Goal: Information Seeking & Learning: Learn about a topic

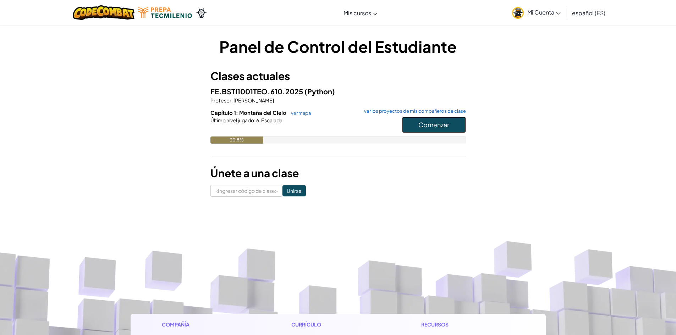
click at [441, 126] on font "Comenzar" at bounding box center [433, 125] width 31 height 8
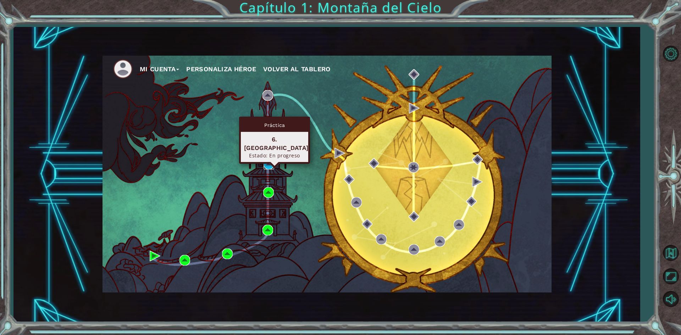
click at [269, 164] on img at bounding box center [269, 164] width 11 height 11
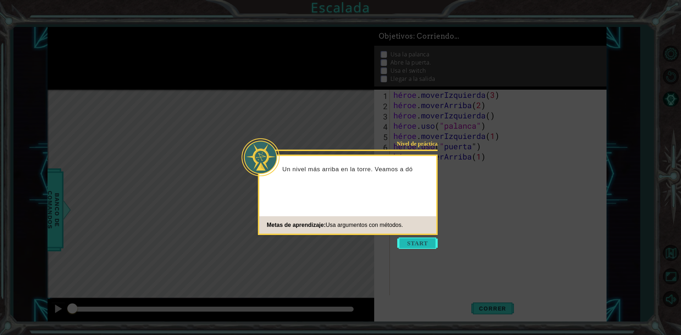
click at [408, 246] on button "Comenzar" at bounding box center [417, 243] width 40 height 11
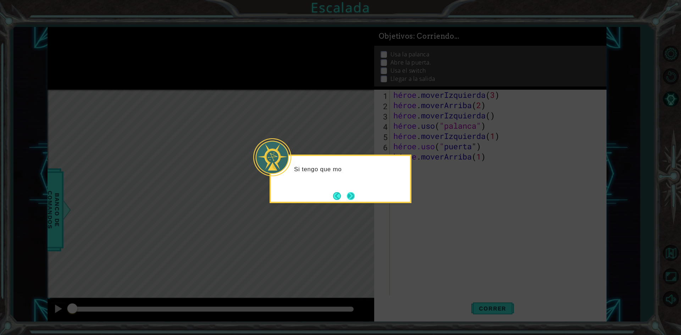
click at [351, 198] on button "Próximo" at bounding box center [351, 196] width 8 height 8
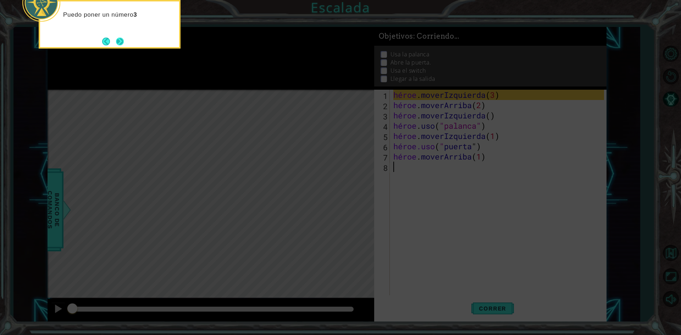
click at [122, 42] on button "Próximo" at bounding box center [120, 41] width 8 height 8
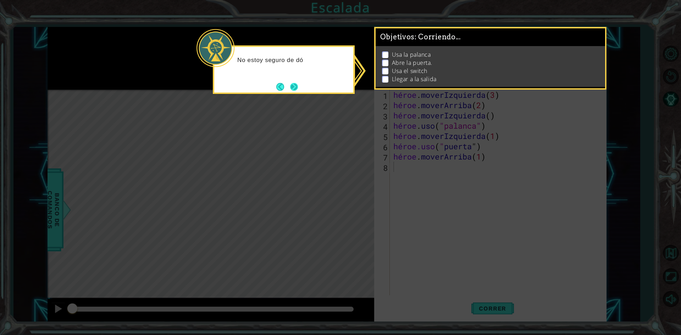
click at [295, 88] on button "Próximo" at bounding box center [294, 87] width 8 height 8
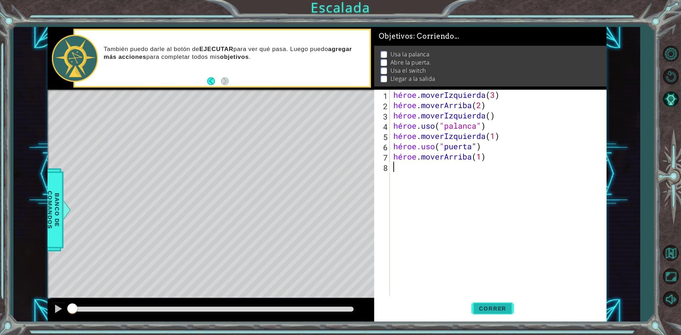
click at [484, 307] on font "Correr" at bounding box center [492, 308] width 27 height 7
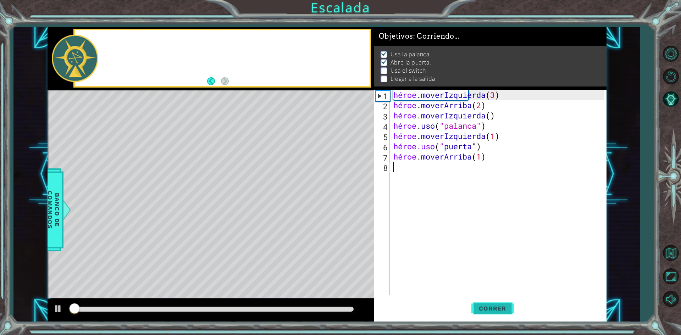
scroll to position [3, 0]
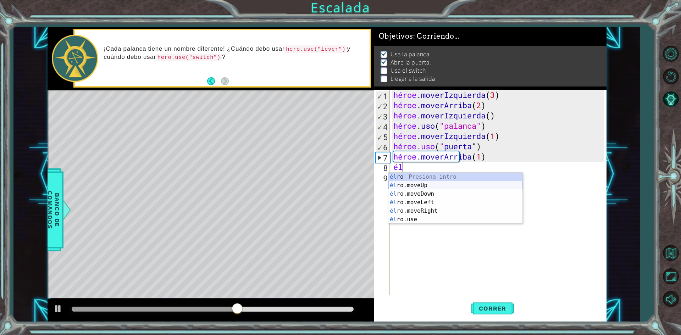
click at [413, 184] on div "él ro Presiona intro él ro.moveUp Introducción a la presión él ro.moveDown Intr…" at bounding box center [455, 207] width 134 height 68
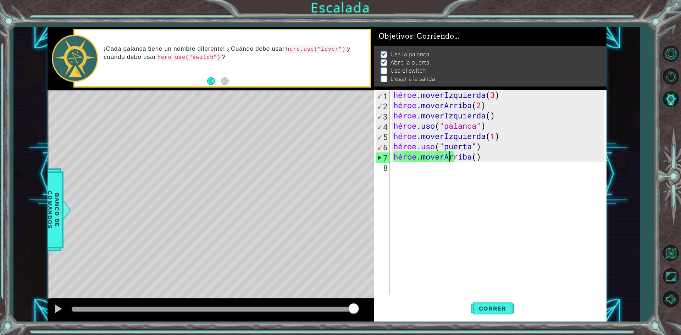
type textarea "hero.moveUp(2)"
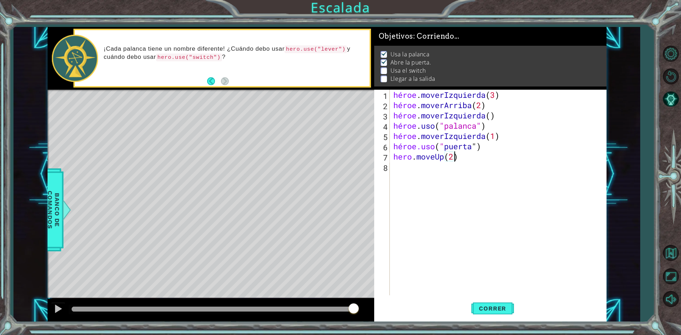
scroll to position [0, 2]
click at [407, 171] on div "héroe . moverIzquierda ( 3 ) héroe . moverArriba ( 2 ) héroe . moverIzquierda (…" at bounding box center [500, 203] width 216 height 226
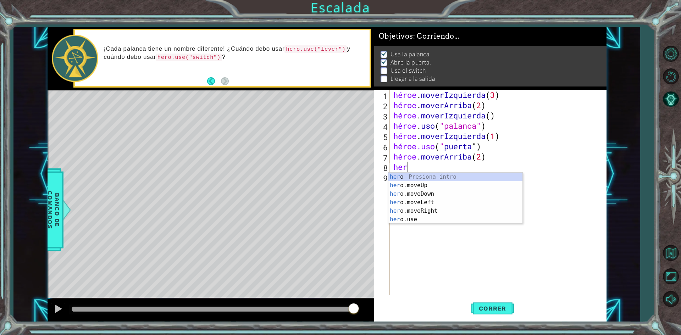
scroll to position [0, 0]
click at [438, 210] on div "Introducción del héroe Presiona héroe .moveUp Introducción a la presión héroe .…" at bounding box center [455, 207] width 134 height 68
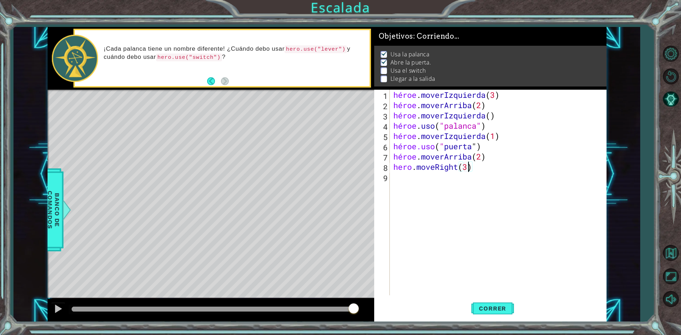
scroll to position [0, 3]
type textarea "hero.moveRight(3)"
click at [500, 307] on font "Correr" at bounding box center [492, 308] width 27 height 7
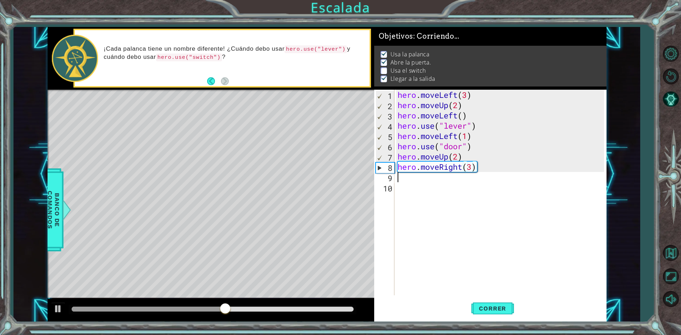
scroll to position [0, 0]
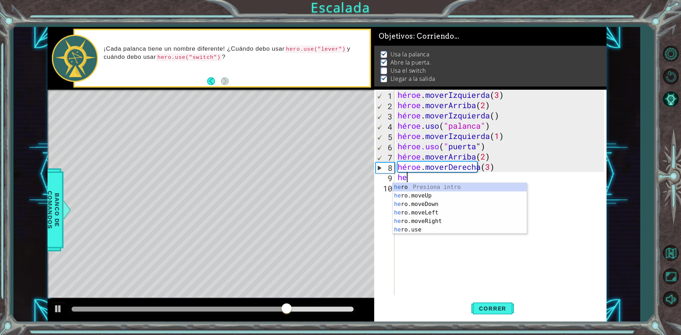
type textarea "h"
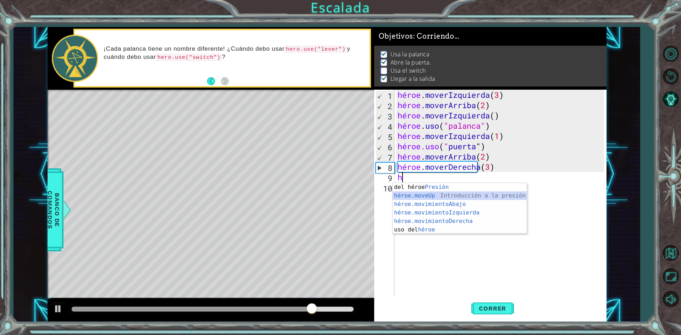
click at [438, 195] on div "Introducción del héroe Presión héroe.moveUp ​ Introducción a la presión héroe.m…" at bounding box center [460, 217] width 134 height 68
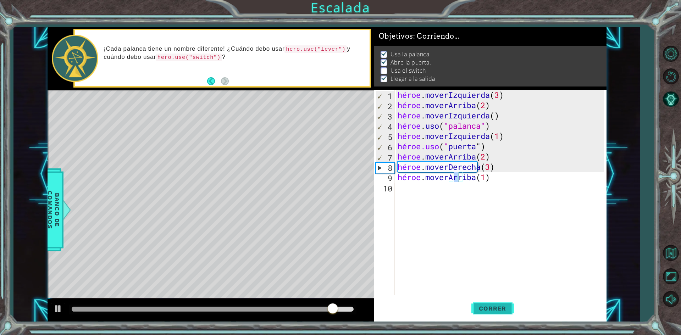
type textarea "hero.moveUp(1)"
click at [495, 308] on font "Correr" at bounding box center [492, 308] width 27 height 7
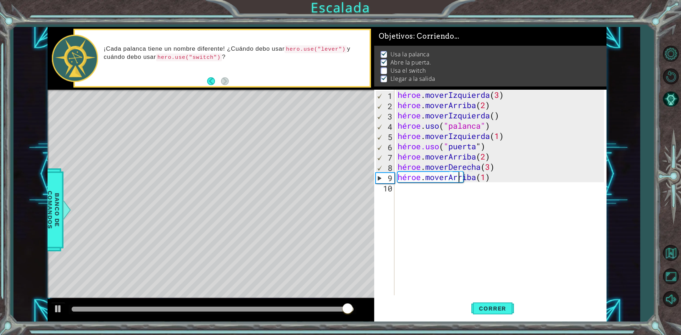
click at [402, 196] on div "héroe . moverIzquierda ( 3 ) héroe . moverArriba ( 2 ) héroe . moverIzquierda (…" at bounding box center [501, 203] width 211 height 226
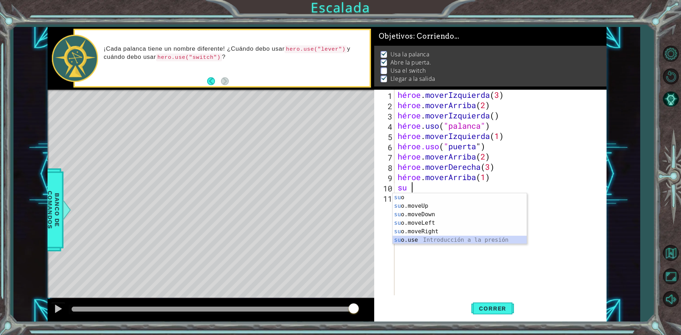
click at [416, 239] on div "su o Presiona intro su o.moveUp Introducción a la presión su o.moveDown Introdu…" at bounding box center [460, 227] width 134 height 68
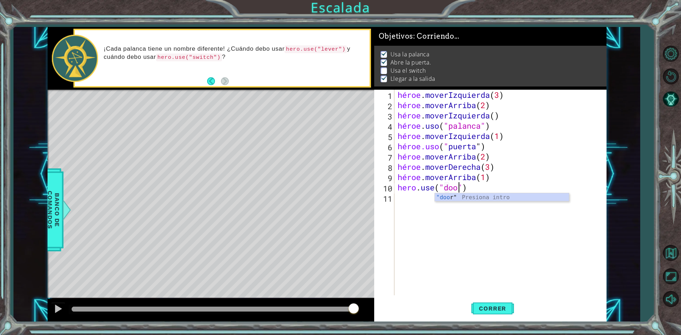
scroll to position [0, 3]
click at [502, 311] on font "Correr" at bounding box center [492, 308] width 27 height 7
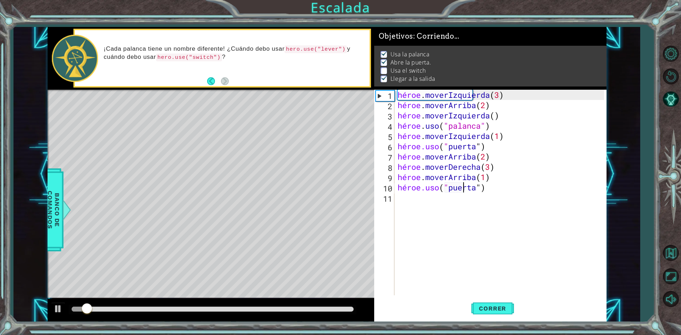
click at [270, 307] on div at bounding box center [213, 309] width 282 height 5
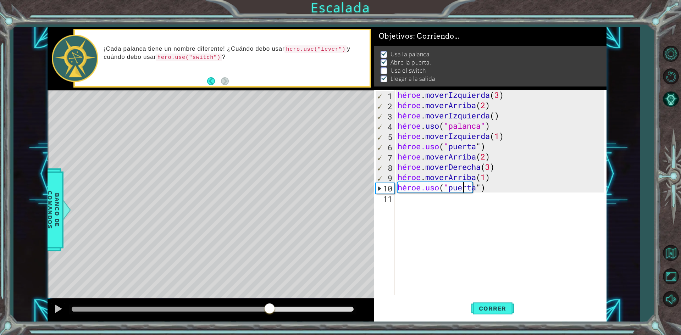
click at [230, 306] on div at bounding box center [213, 310] width 288 height 10
click at [219, 308] on div at bounding box center [213, 310] width 288 height 10
click at [220, 309] on div at bounding box center [171, 309] width 198 height 5
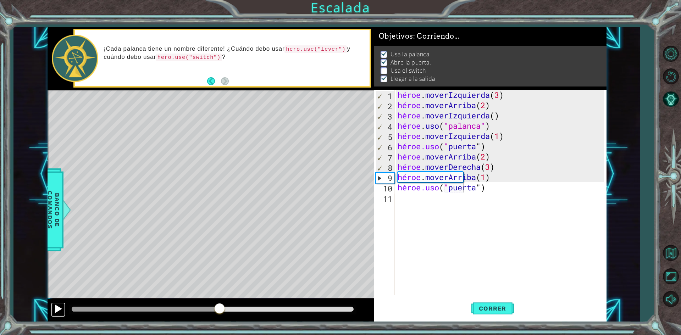
click at [59, 307] on div at bounding box center [58, 308] width 9 height 9
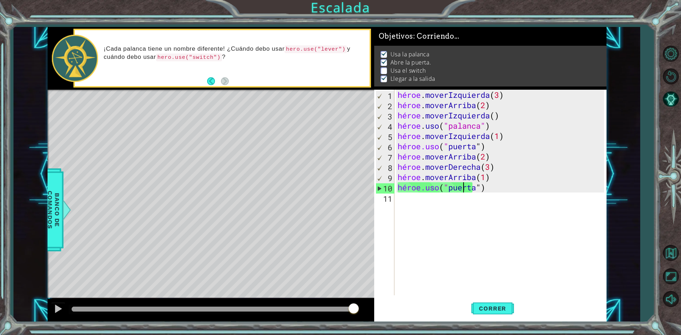
click at [495, 177] on div "héroe . moverIzquierda ( 3 ) héroe . moverArriba ( 2 ) héroe . moverIzquierda (…" at bounding box center [501, 203] width 211 height 226
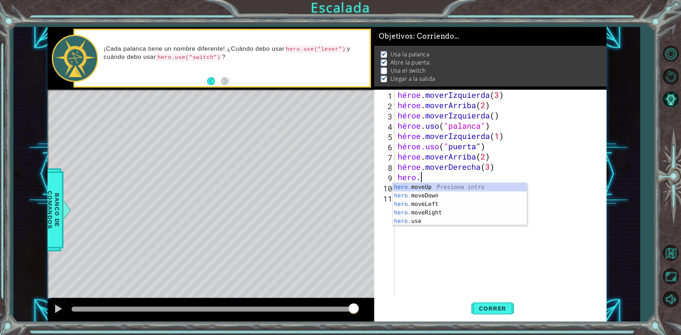
scroll to position [0, 0]
click at [438, 230] on div "Introducción del héroe Presiona héroe .moveUp Introducción a la presión héroe .…" at bounding box center [460, 217] width 134 height 68
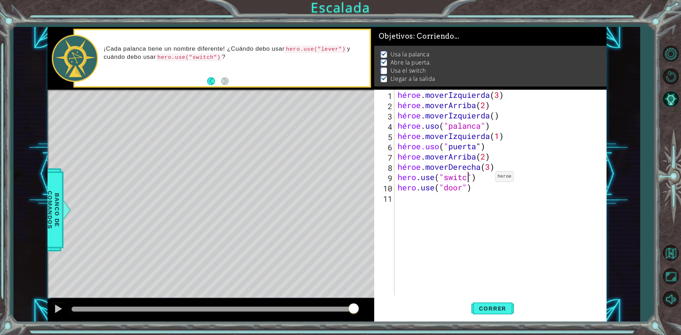
scroll to position [0, 3]
click at [509, 189] on div "héroe . moverIzquierda ( 3 ) héroe . moverArriba ( 2 ) héroe . moverIzquierda (…" at bounding box center [501, 203] width 211 height 226
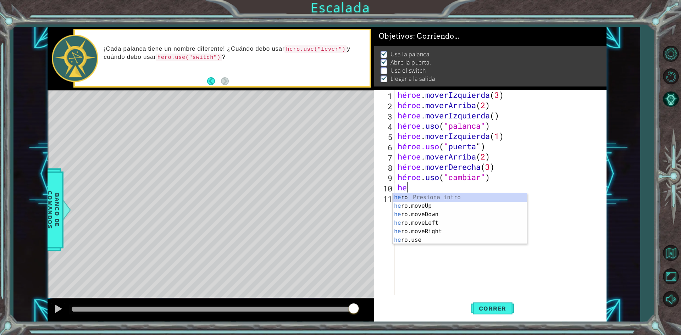
scroll to position [0, 0]
type textarea "h"
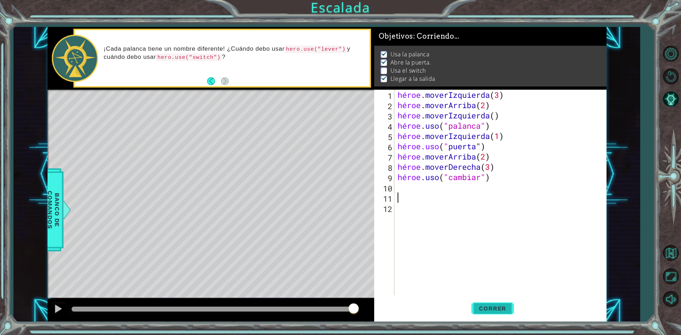
click at [481, 308] on font "Correr" at bounding box center [492, 308] width 27 height 7
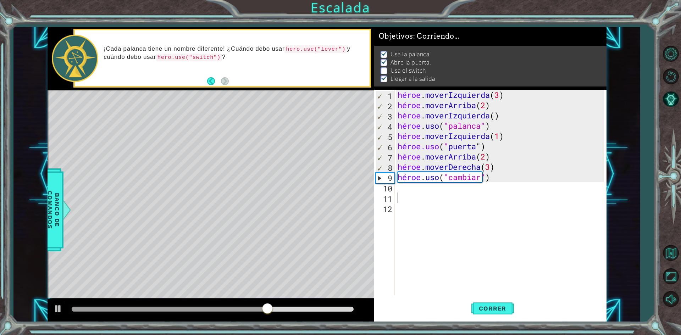
click at [511, 166] on div "héroe . moverIzquierda ( 3 ) héroe . moverArriba ( 2 ) héroe . moverIzquierda (…" at bounding box center [501, 203] width 211 height 226
click at [496, 309] on font "Correr" at bounding box center [492, 308] width 27 height 7
click at [502, 179] on div "héroe . moverIzquierda ( 3 ) héroe . moverArriba ( 2 ) héroe . moverIzquierda (…" at bounding box center [501, 203] width 211 height 226
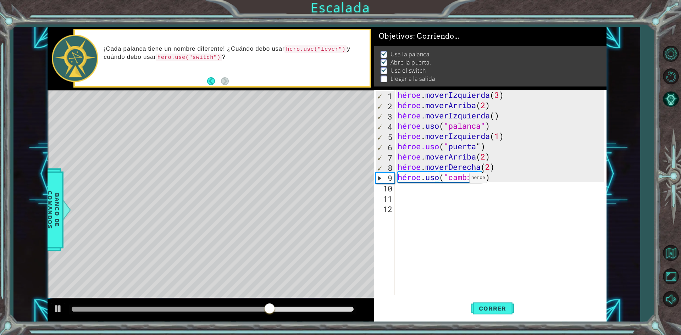
click at [463, 180] on div "héroe . moverIzquierda ( 3 ) héroe . moverArriba ( 2 ) héroe . moverIzquierda (…" at bounding box center [501, 203] width 211 height 226
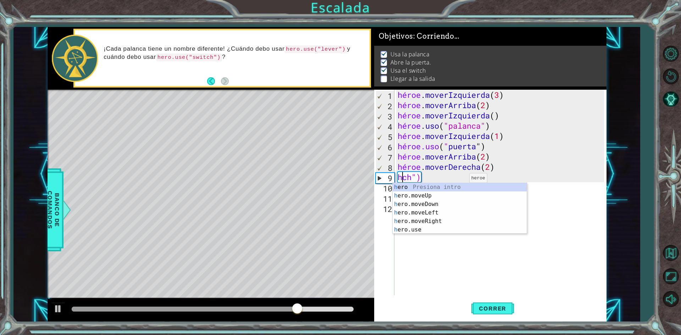
scroll to position [0, 0]
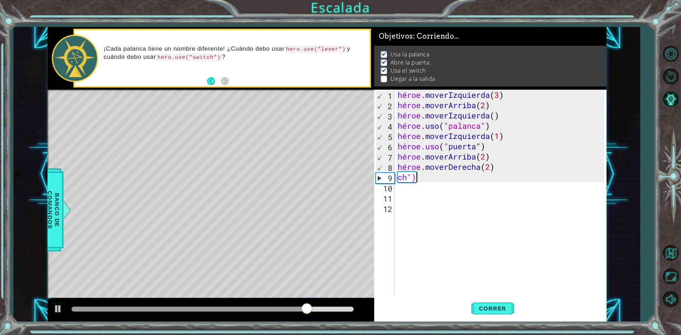
click at [439, 178] on div "héroe . moverIzquierda ( 3 ) héroe . moverArriba ( 2 ) héroe . moverIzquierda (…" at bounding box center [501, 203] width 211 height 226
type textarea "c"
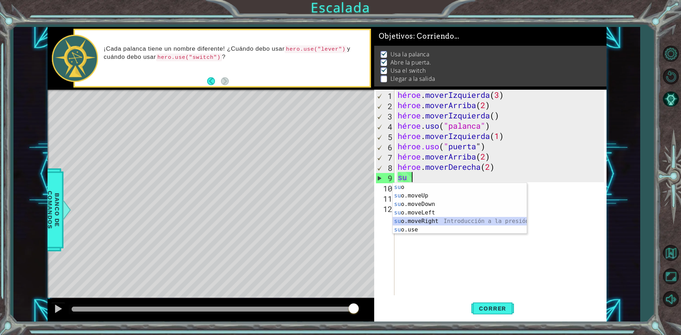
click at [437, 220] on div "su o Presiona intro su o.moveUp Introducción a la presión su o.moveDown Introdu…" at bounding box center [460, 217] width 134 height 68
type textarea "hero.moveRight(1)"
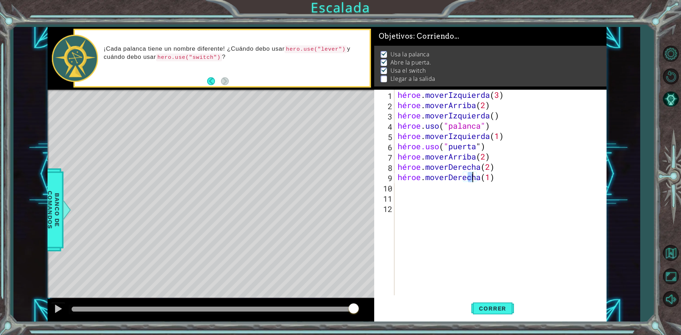
click at [400, 191] on div "héroe . moverIzquierda ( 3 ) héroe . moverArriba ( 2 ) héroe . moverIzquierda (…" at bounding box center [501, 203] width 211 height 226
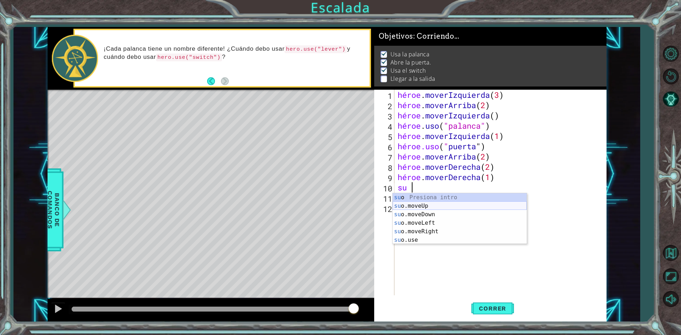
click at [429, 206] on div "su o Presiona intro su o.moveUp Introducción a la presión su o.moveDown Introdu…" at bounding box center [460, 227] width 134 height 68
type textarea "hero.moveUp(1)"
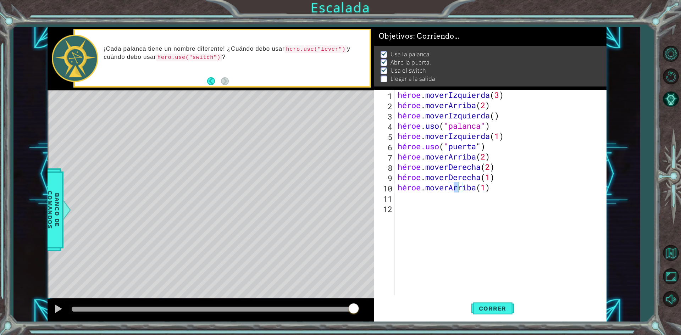
click at [421, 204] on div "héroe . moverIzquierda ( 3 ) héroe . moverArriba ( 2 ) héroe . moverIzquierda (…" at bounding box center [501, 203] width 211 height 226
click at [511, 305] on span "Correr" at bounding box center [492, 308] width 41 height 7
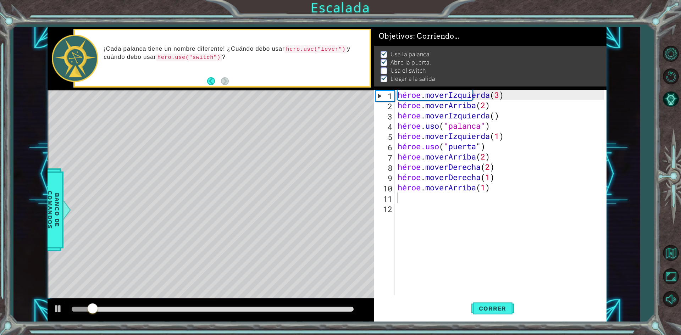
click at [419, 198] on div "héroe . moverIzquierda ( 3 ) héroe . moverArriba ( 2 ) héroe . moverIzquierda (…" at bounding box center [501, 203] width 211 height 226
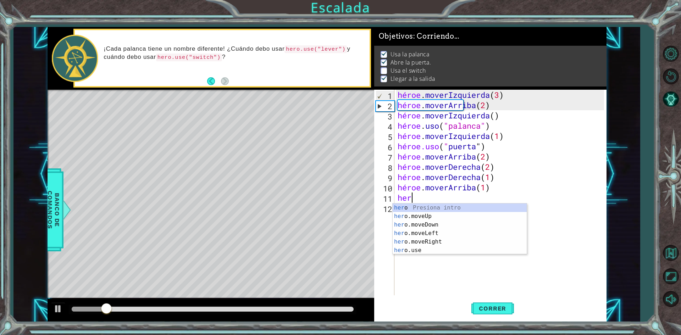
scroll to position [0, 0]
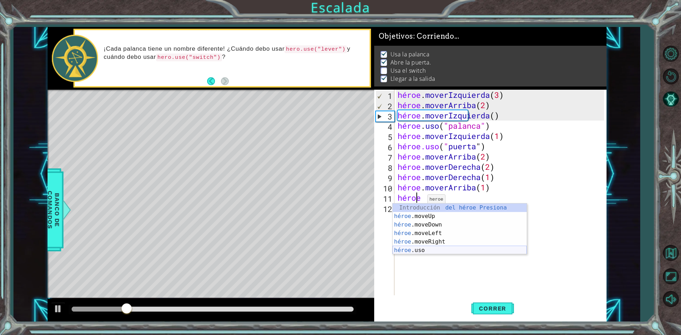
click at [427, 249] on div "Introducción del héroe Presiona héroe .moveUp Introducción a la presión héroe .…" at bounding box center [460, 238] width 134 height 68
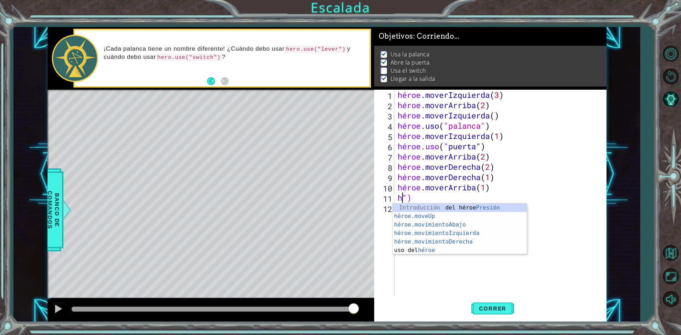
scroll to position [0, 0]
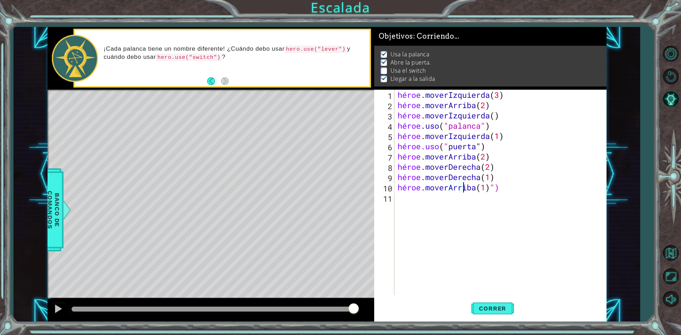
click at [533, 186] on div "héroe . moverIzquierda ( 3 ) héroe . moverArriba ( 2 ) héroe . moverIzquierda (…" at bounding box center [501, 203] width 211 height 226
click at [529, 190] on div "héroe . moverIzquierda ( 3 ) héroe . moverArriba ( 2 ) héroe . moverIzquierda (…" at bounding box center [501, 203] width 211 height 226
click at [524, 188] on div "héroe . moverIzquierda ( 3 ) héroe . moverArriba ( 2 ) héroe . moverIzquierda (…" at bounding box center [501, 203] width 211 height 226
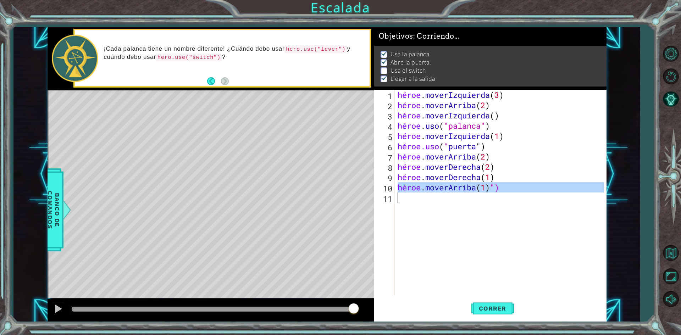
click at [524, 188] on div "héroe . moverIzquierda ( 3 ) héroe . moverArriba ( 2 ) héroe . moverIzquierda (…" at bounding box center [501, 203] width 211 height 226
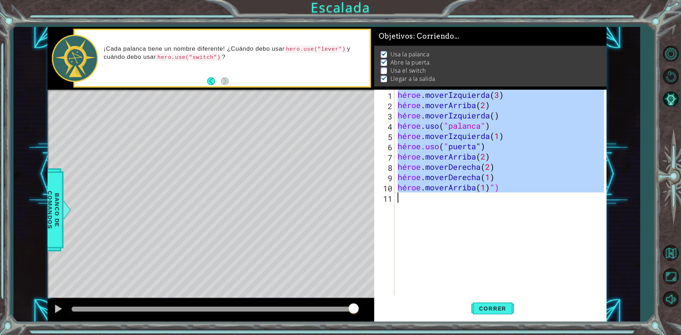
click at [524, 188] on div "héroe . moverIzquierda ( 3 ) héroe . moverArriba ( 2 ) héroe . moverIzquierda (…" at bounding box center [501, 203] width 211 height 226
type textarea "hero.moveUp(1)")"
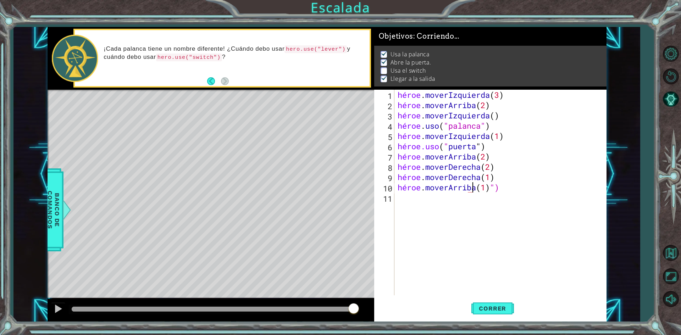
click at [517, 203] on div "héroe . moverIzquierda ( 3 ) héroe . moverArriba ( 2 ) héroe . moverIzquierda (…" at bounding box center [501, 203] width 211 height 226
click at [496, 178] on div "héroe . moverIzquierda ( 3 ) héroe . moverArriba ( 2 ) héroe . moverIzquierda (…" at bounding box center [501, 203] width 211 height 226
click at [497, 177] on div "héroe . moverIzquierda ( 3 ) héroe . moverArriba ( 2 ) héroe . moverIzquierda (…" at bounding box center [501, 203] width 211 height 226
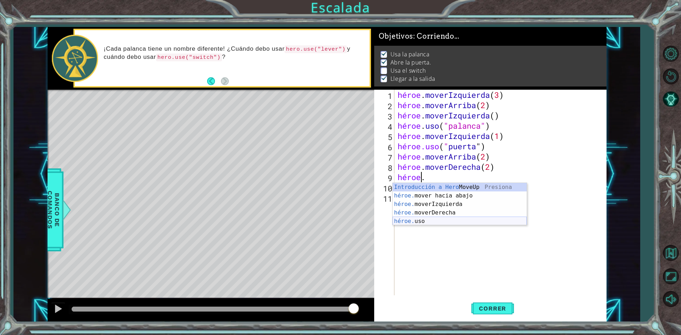
click at [428, 222] on div "Introducción a Hero MoveUp Presiona héroe. mover hacia abajo Introducción a la …" at bounding box center [460, 213] width 134 height 60
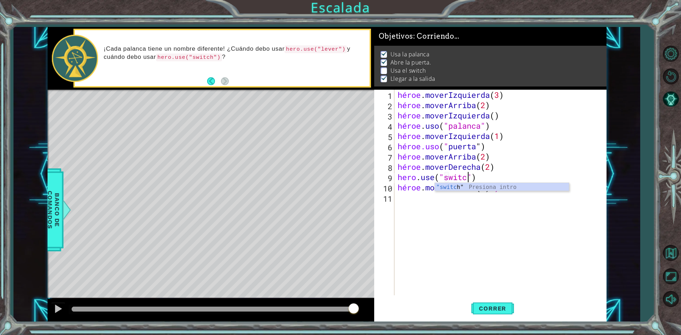
scroll to position [0, 3]
type textarea "hero.use("switch")"
click at [489, 201] on div "héroe . moverIzquierda ( 3 ) héroe . moverArriba ( 2 ) héroe . moverIzquierda (…" at bounding box center [501, 203] width 211 height 226
click at [500, 188] on div "héroe . moverIzquierda ( 3 ) héroe . moverArriba ( 2 ) héroe . moverIzquierda (…" at bounding box center [501, 203] width 211 height 226
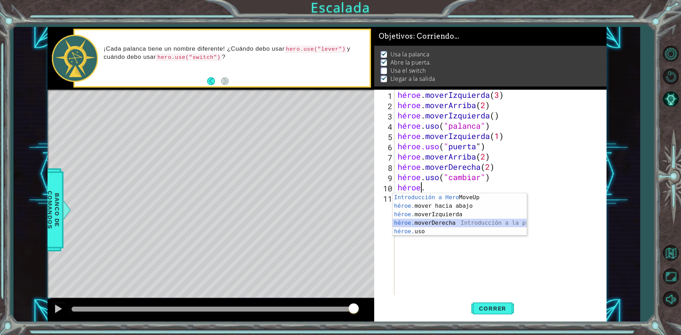
click at [456, 224] on div "Introducción a Hero MoveUp Presiona héroe. mover hacia abajo Introducción a la …" at bounding box center [460, 223] width 134 height 60
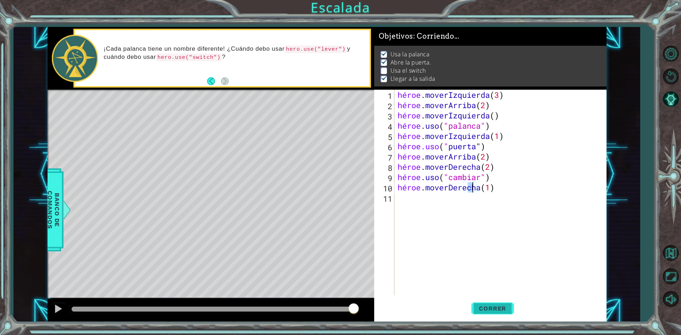
type textarea "hero.moveRight(1)"
click at [483, 305] on font "Correr" at bounding box center [492, 308] width 27 height 7
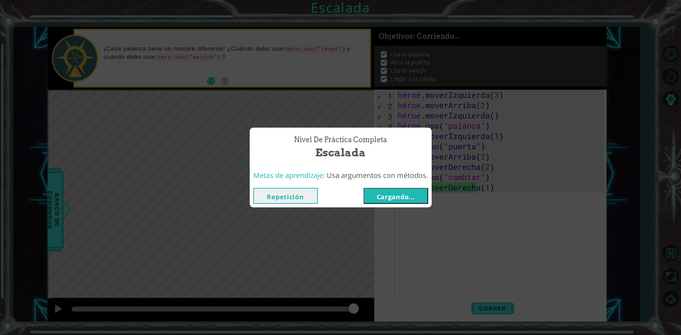
click at [385, 196] on font "Cargando..." at bounding box center [396, 197] width 38 height 9
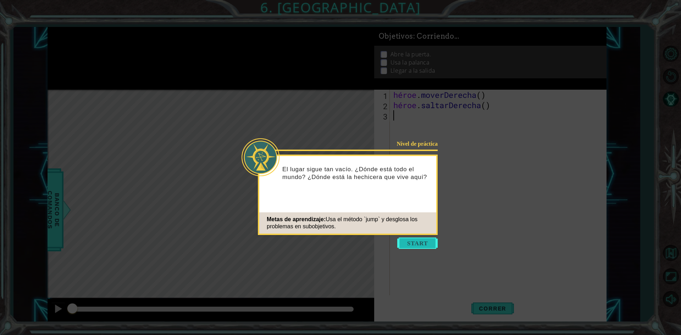
click at [415, 242] on button "Comenzar" at bounding box center [417, 243] width 40 height 11
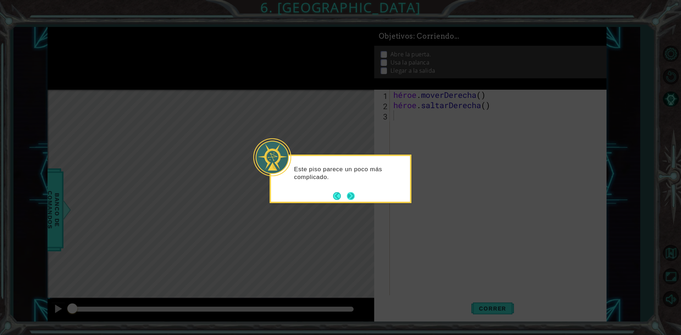
click at [351, 198] on button "Próximo" at bounding box center [351, 196] width 8 height 8
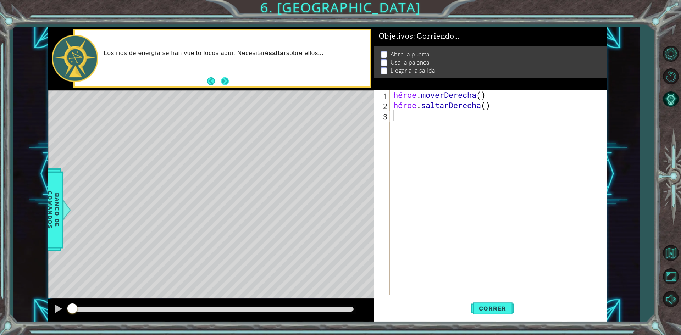
click at [228, 81] on button "Próximo" at bounding box center [225, 81] width 8 height 8
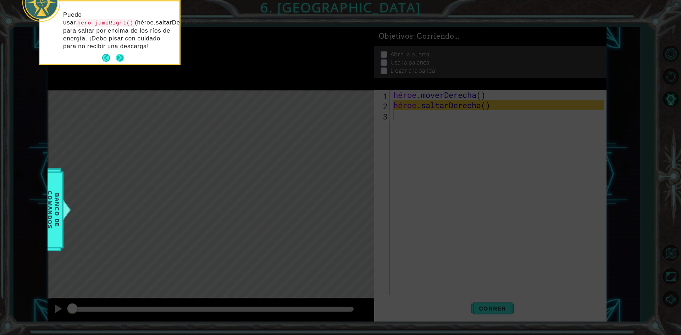
click at [121, 56] on button "Próximo" at bounding box center [120, 58] width 8 height 8
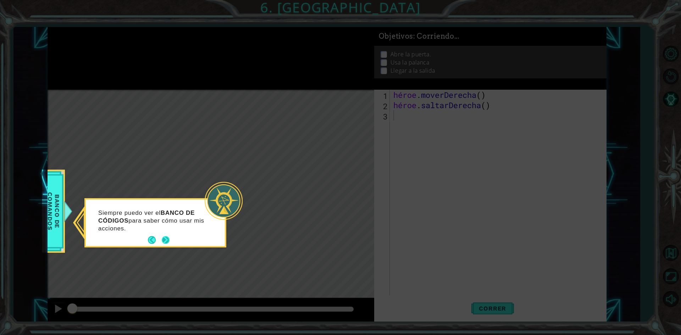
click at [165, 239] on button "Próximo" at bounding box center [166, 240] width 8 height 8
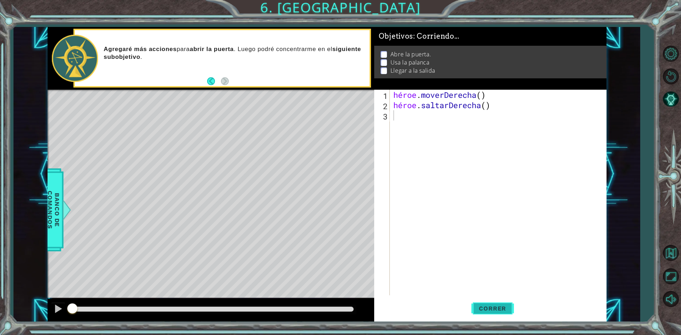
click at [485, 309] on font "Correr" at bounding box center [492, 308] width 27 height 7
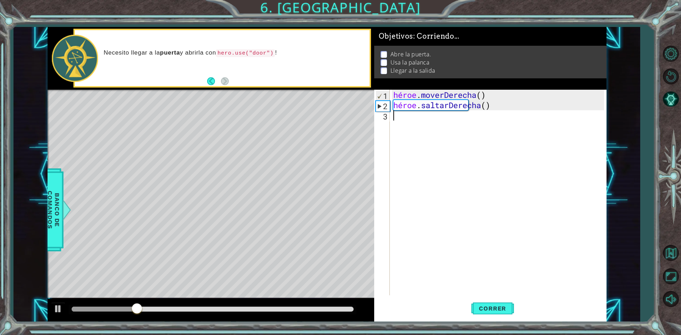
click at [400, 117] on div "héroe . moverDerecha ( ) héroe . saltarDerecha ( )" at bounding box center [500, 203] width 216 height 226
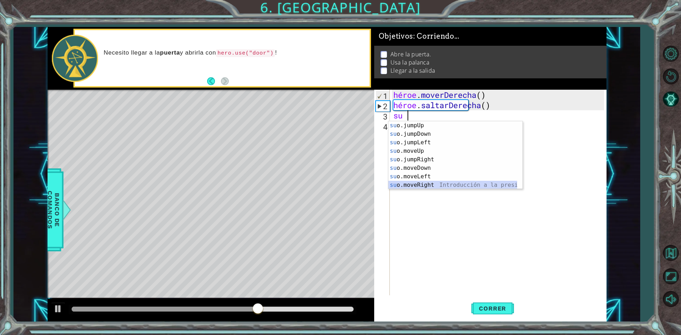
click at [431, 185] on div "su o.jumpUp Presiona intro su o.jumpDown Introducción a la presión su o.jumpLef…" at bounding box center [452, 163] width 129 height 85
type textarea "hero.moveRight(1)"
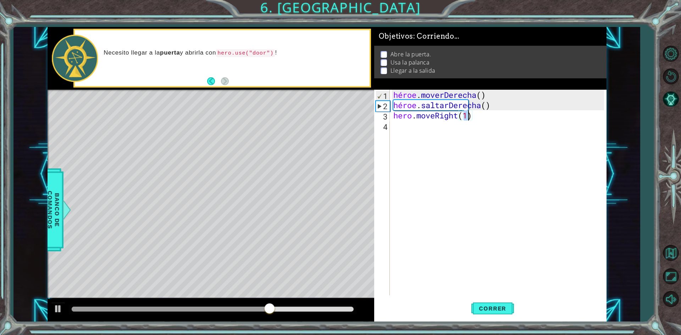
click at [403, 128] on div "héroe . moverDerecha ( ) héroe . saltarDerecha ( ) hero . moveRight ( 1 )" at bounding box center [500, 203] width 216 height 226
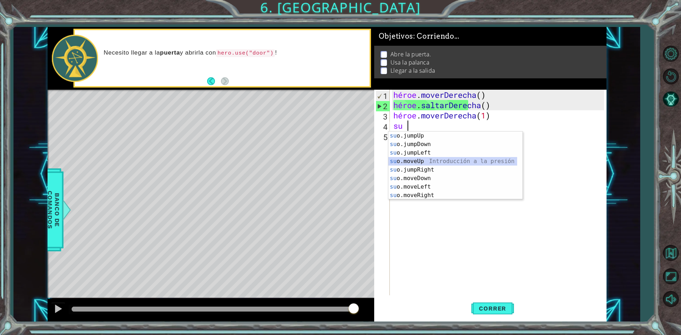
click at [428, 161] on div "su o.jumpUp Presiona intro su o.jumpDown Introducción a la presión su o.jumpLef…" at bounding box center [452, 174] width 129 height 85
type textarea "hero.moveUp(1)"
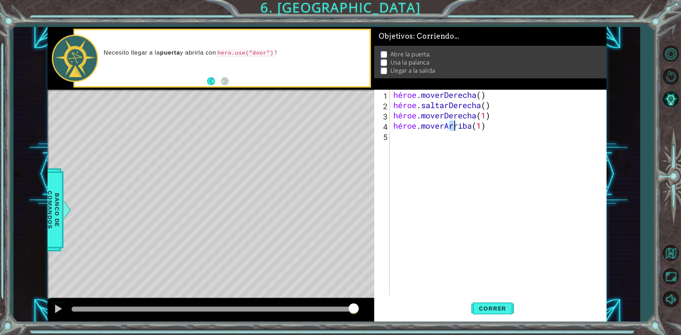
click at [408, 145] on div "héroe . moverDerecha ( ) héroe . saltarDerecha ( ) héroe . moverDerecha ( 1 ) h…" at bounding box center [500, 203] width 216 height 226
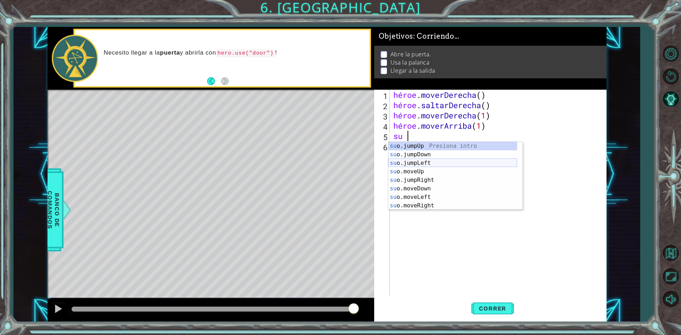
scroll to position [9, 0]
click at [417, 205] on div "su o.jumpDown Introducción a la presión su o.jumpLeft Introducción a la presión…" at bounding box center [452, 184] width 129 height 85
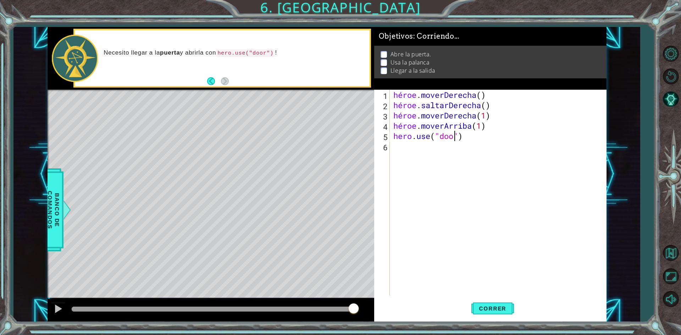
type textarea "hero.use("door")"
click at [406, 155] on div "héroe . moverDerecha ( ) héroe . saltarDerecha ( ) héroe . moverDerecha ( 1 ) h…" at bounding box center [500, 203] width 216 height 226
click at [481, 305] on font "Correr" at bounding box center [492, 308] width 27 height 7
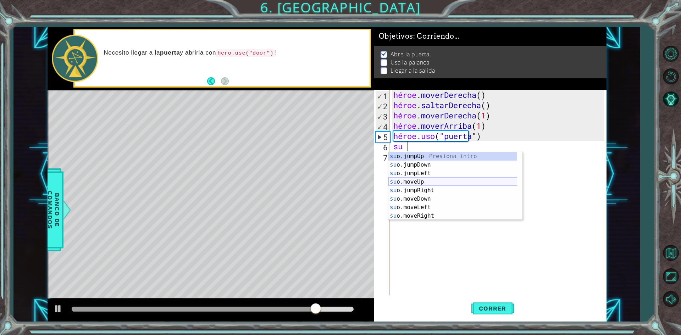
click at [418, 182] on div "su o.jumpUp Presiona intro su o.jumpDown Introducción a la presión su o.jumpLef…" at bounding box center [452, 194] width 129 height 85
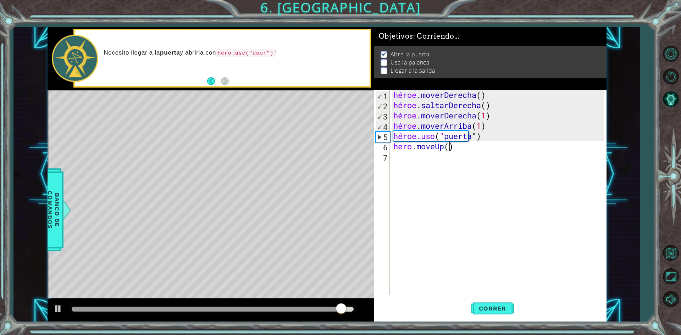
type textarea "hero.moveUp(2)"
click at [402, 161] on div "héroe . moverDerecha ( ) héroe . saltarDerecha ( ) héroe . moverDerecha ( 1 ) h…" at bounding box center [500, 203] width 216 height 226
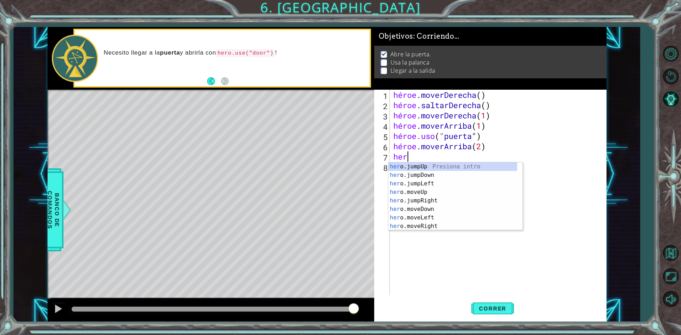
type textarea "hero"
click at [421, 184] on div "Introducción a Hero .JumpUp Presiona héroe .jumpDown Introducción a la presión …" at bounding box center [452, 204] width 129 height 85
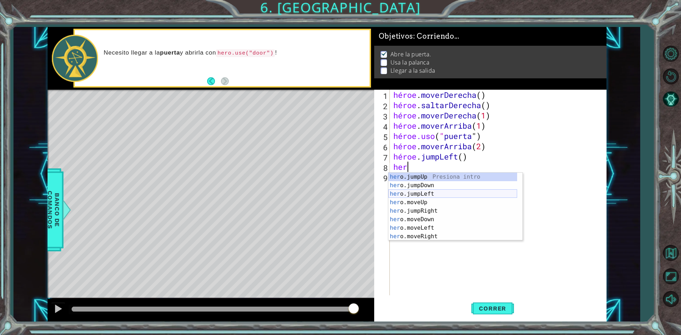
scroll to position [9, 0]
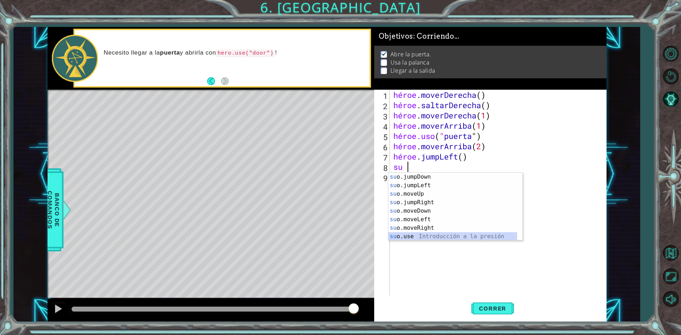
click at [417, 234] on div "su o.jumpDown Introducción a la presión su o.jumpLeft Introducción a la presión…" at bounding box center [452, 215] width 129 height 85
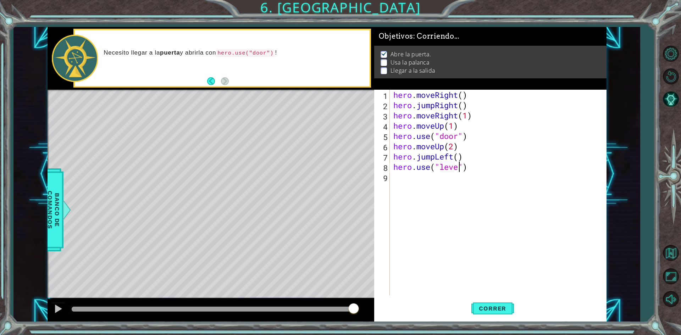
type textarea "hero.use("lever")"
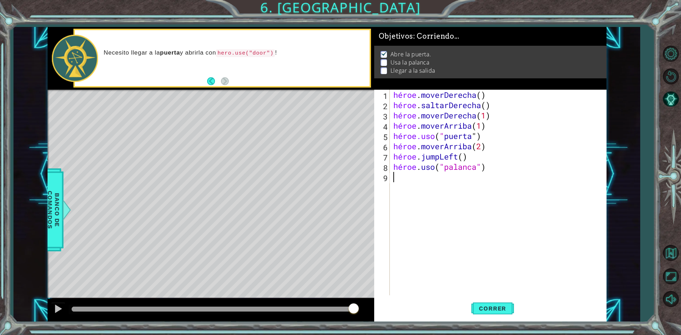
click at [402, 183] on div "héroe . moverDerecha ( ) héroe . saltarDerecha ( ) héroe . moverDerecha ( 1 ) h…" at bounding box center [500, 203] width 216 height 226
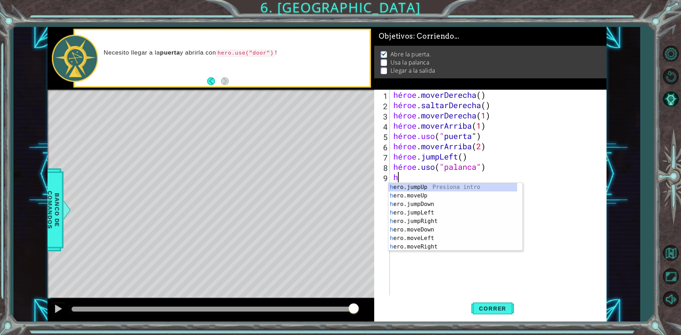
scroll to position [0, 0]
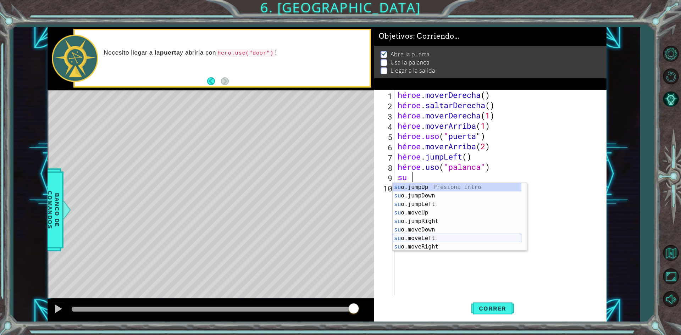
click at [431, 237] on div "su o.jumpUp Presiona intro su o.jumpDown Introducción a la presión su o.jumpLef…" at bounding box center [457, 225] width 129 height 85
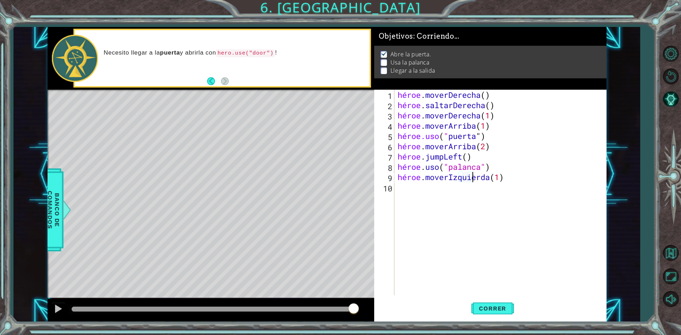
click at [511, 177] on div "héroe . moverDerecha ( ) héroe . saltarDerecha ( ) héroe . moverDerecha ( 1 ) h…" at bounding box center [501, 203] width 211 height 226
click at [519, 177] on div "héroe . moverDerecha ( ) héroe . saltarDerecha ( ) héroe . moverDerecha ( 1 ) h…" at bounding box center [501, 203] width 211 height 226
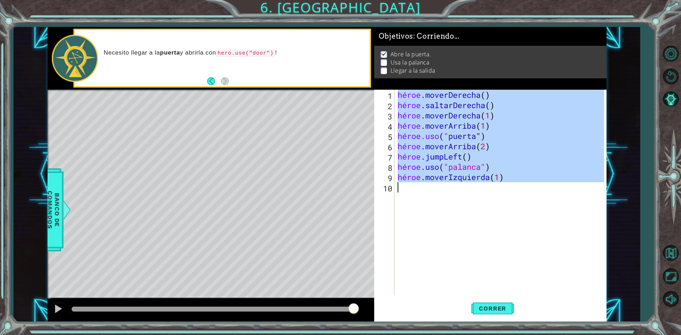
type textarea "hero.moveLeft(1)"
click at [511, 197] on div "héroe . moverDerecha ( ) héroe . saltarDerecha ( ) héroe . moverDerecha ( 1 ) h…" at bounding box center [500, 193] width 208 height 206
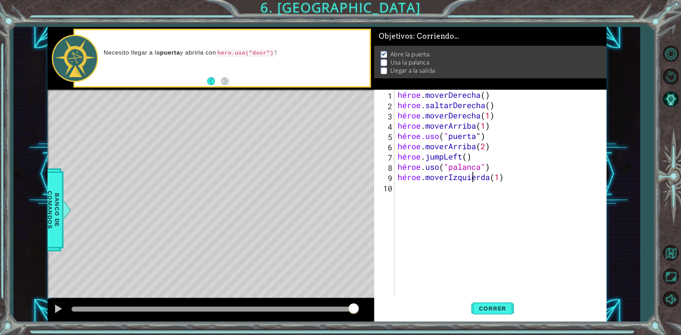
click at [499, 177] on div "héroe . moverDerecha ( ) héroe . saltarDerecha ( ) héroe . moverDerecha ( 1 ) h…" at bounding box center [501, 203] width 211 height 226
click at [502, 178] on div "héroe . moverDerecha ( ) héroe . saltarDerecha ( ) héroe . moverDerecha ( 1 ) h…" at bounding box center [501, 203] width 211 height 226
type textarea "hero.moveLeft(2)"
click at [411, 192] on div "héroe . moverDerecha ( ) héroe . saltarDerecha ( ) héroe . moverDerecha ( 1 ) h…" at bounding box center [501, 203] width 211 height 226
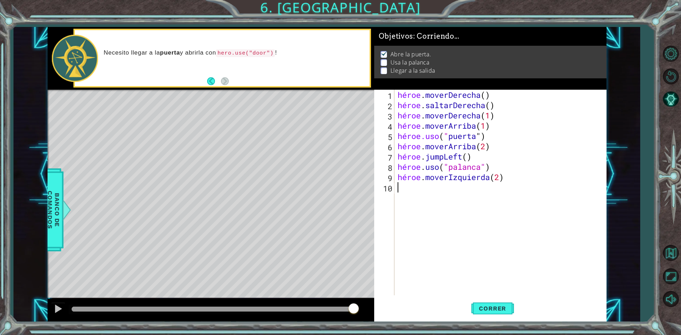
scroll to position [0, 0]
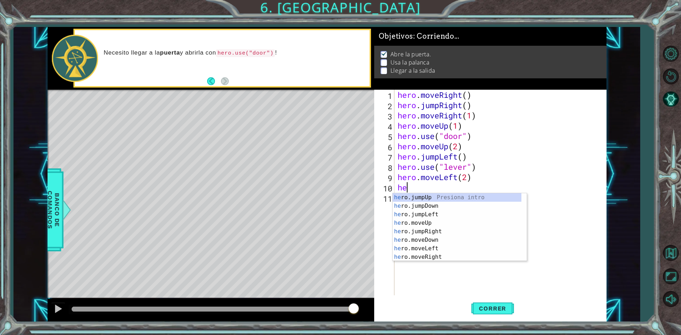
type textarea "her"
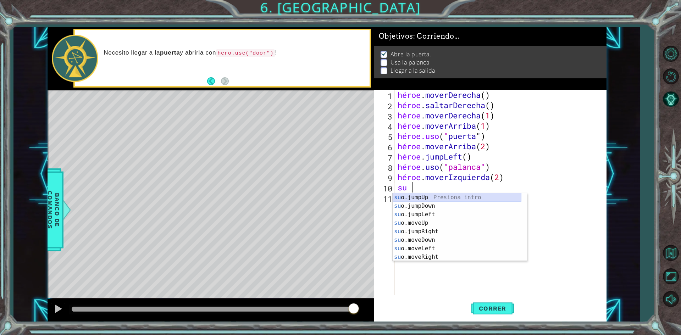
click at [420, 199] on div "su o.jumpUp Presiona intro su o.jumpDown Introducción a la presión su o.jumpLef…" at bounding box center [457, 235] width 129 height 85
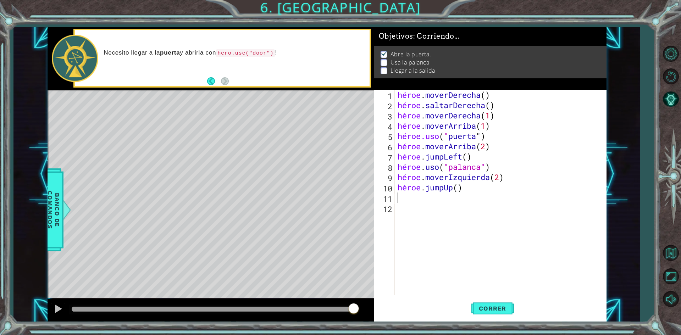
click at [411, 200] on div "héroe . moverDerecha ( ) héroe . saltarDerecha ( ) héroe . moverDerecha ( 1 ) h…" at bounding box center [501, 203] width 211 height 226
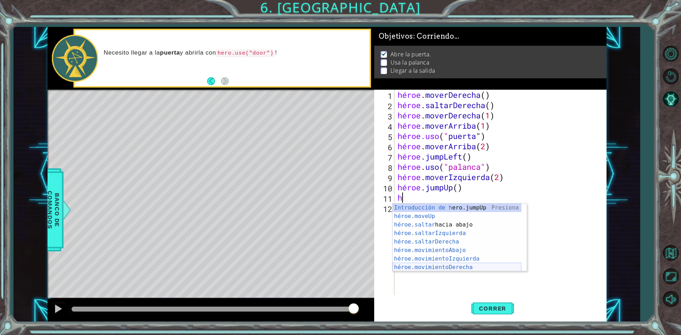
click at [432, 265] on div "Introducción de [PERSON_NAME].jumpUp Presiona héroe.moveUp ​ Introducción a la …" at bounding box center [457, 246] width 129 height 85
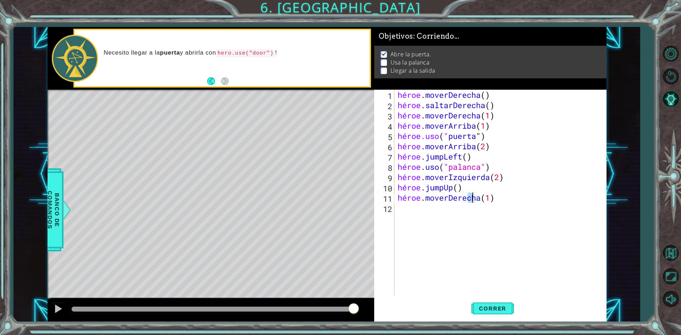
scroll to position [0, 3]
click at [486, 312] on font "Correr" at bounding box center [492, 308] width 27 height 7
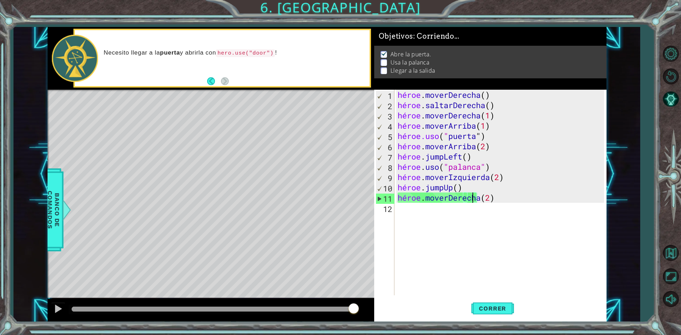
click at [470, 158] on div "héroe . moverDerecha ( ) héroe . saltarDerecha ( ) héroe . moverDerecha ( 1 ) h…" at bounding box center [501, 203] width 211 height 226
click at [472, 156] on div "héroe . moverDerecha ( ) héroe . saltarDerecha ( ) héroe . moverDerecha ( 1 ) h…" at bounding box center [501, 203] width 211 height 226
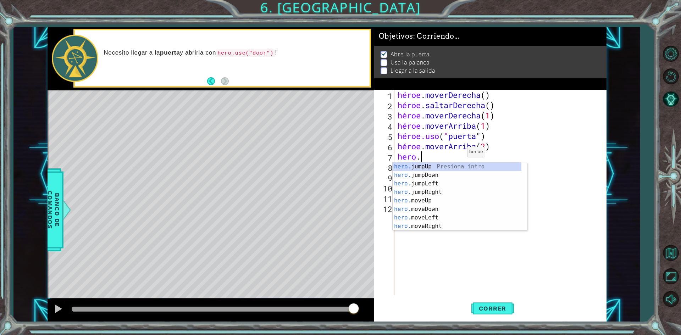
scroll to position [0, 0]
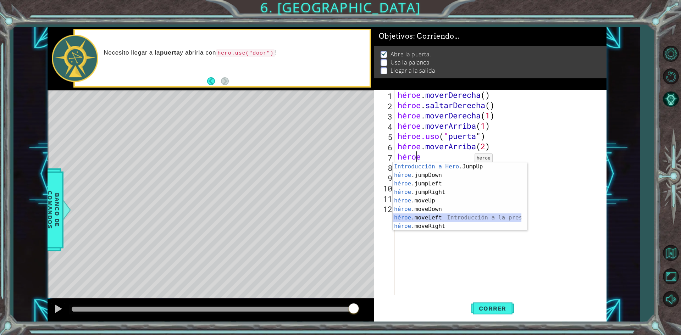
click at [444, 219] on div "Introducción a Hero .JumpUp Presiona héroe .jumpDown Introducción a la presión …" at bounding box center [457, 204] width 129 height 85
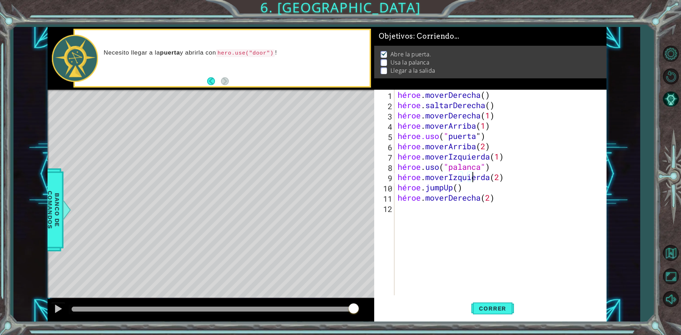
click at [499, 177] on div "héroe . moverDerecha ( ) héroe . saltarDerecha ( ) héroe . moverDerecha ( 1 ) h…" at bounding box center [501, 203] width 211 height 226
click at [499, 307] on font "Correr" at bounding box center [492, 308] width 27 height 7
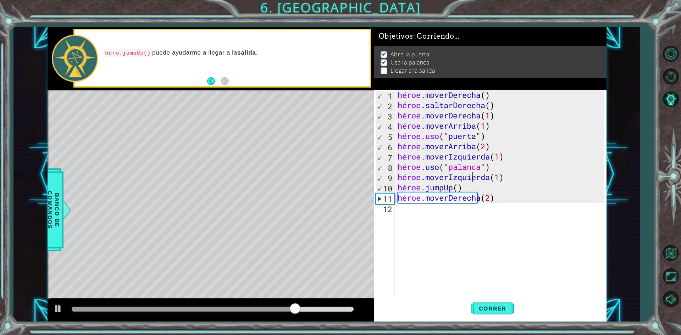
click at [467, 188] on div "héroe . moverDerecha ( ) héroe . saltarDerecha ( ) héroe . moverDerecha ( 1 ) h…" at bounding box center [501, 203] width 211 height 226
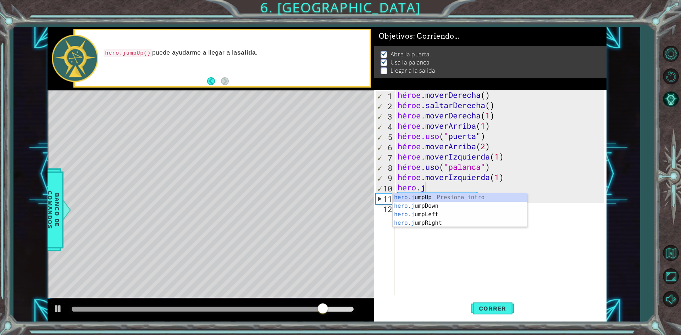
scroll to position [0, 1]
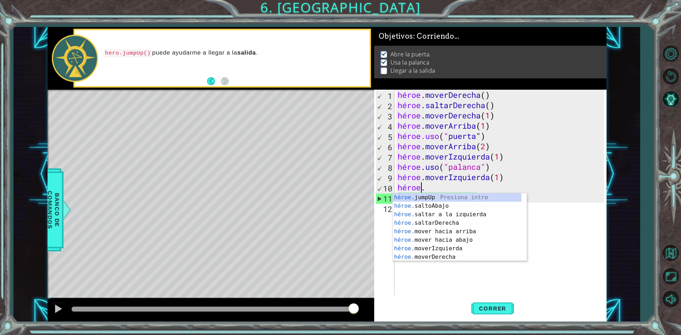
click at [521, 179] on div "héroe . moverDerecha ( ) héroe . saltarDerecha ( ) héroe . moverDerecha ( 1 ) h…" at bounding box center [501, 203] width 211 height 226
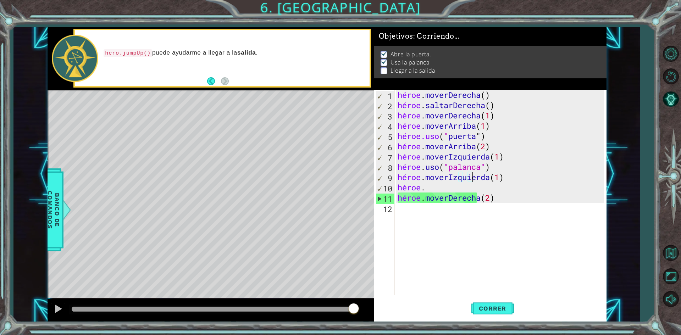
click at [520, 177] on div "héroe . moverDerecha ( ) héroe . saltarDerecha ( ) héroe . moverDerecha ( 1 ) h…" at bounding box center [501, 203] width 211 height 226
click at [519, 177] on div "héroe . moverDerecha ( ) héroe . saltarDerecha ( ) héroe . moverDerecha ( 1 ) h…" at bounding box center [501, 203] width 211 height 226
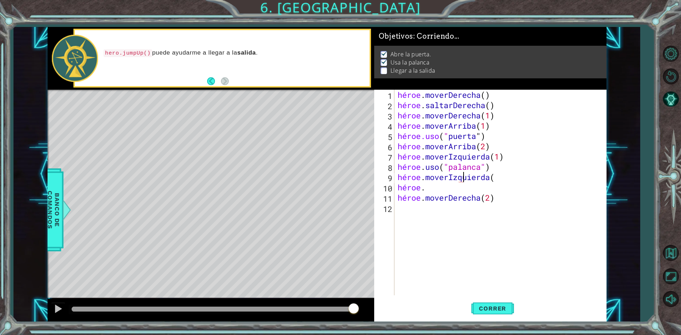
scroll to position [0, 3]
click at [430, 190] on div "héroe . moverDerecha ( ) héroe . saltarDerecha ( ) héroe . moverDerecha ( 1 ) h…" at bounding box center [501, 203] width 211 height 226
type textarea "hero. j"
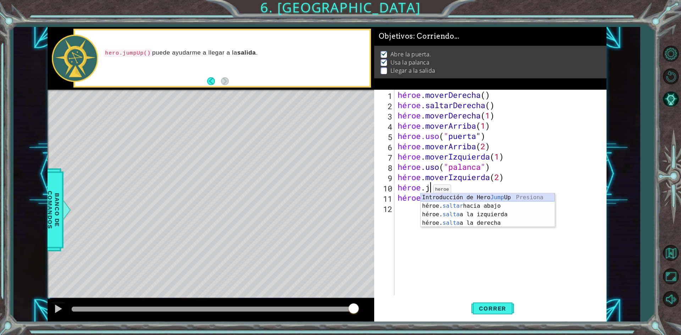
click at [438, 197] on div "Introducción de Hero Jump Up Presiona héroe. saltar hacia abajo Introducción a …" at bounding box center [488, 218] width 134 height 51
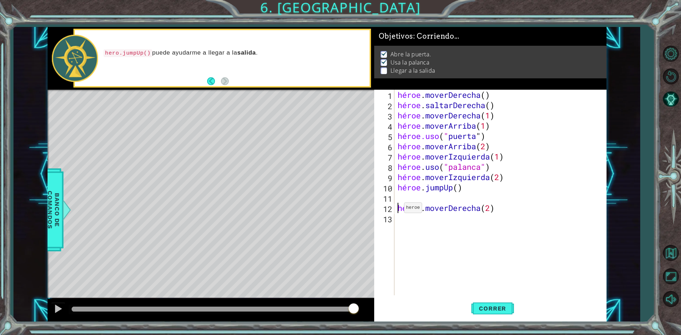
click at [398, 210] on div "héroe . moverDerecha ( ) héroe . saltarDerecha ( ) héroe . moverDerecha ( 1 ) h…" at bounding box center [501, 203] width 211 height 226
type textarea "hero.moveRight(2)"
click at [479, 309] on span "Correr" at bounding box center [492, 308] width 41 height 7
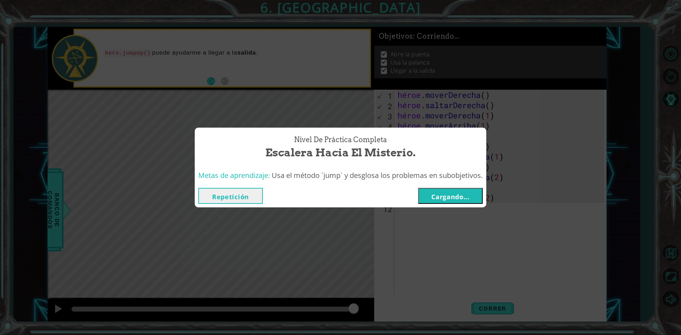
click at [445, 200] on font "Cargando..." at bounding box center [450, 197] width 38 height 9
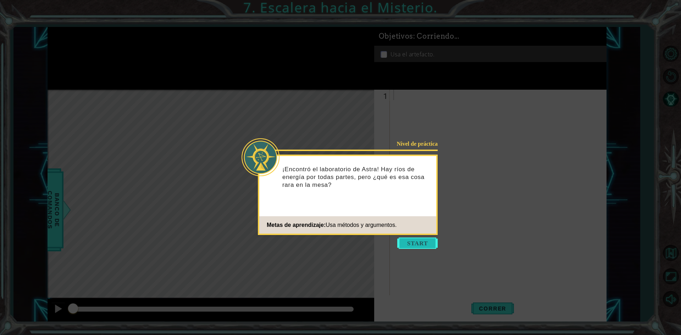
click at [420, 242] on button "Comenzar" at bounding box center [417, 243] width 40 height 11
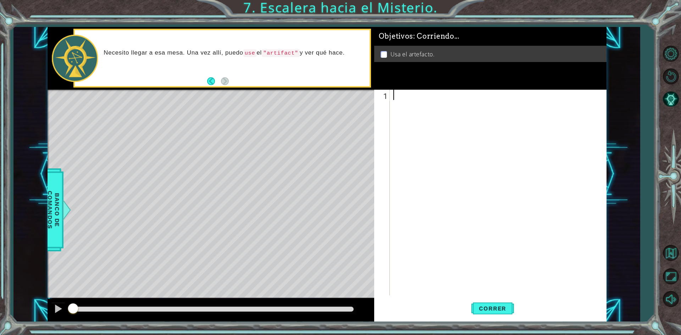
click at [406, 99] on div at bounding box center [500, 203] width 216 height 226
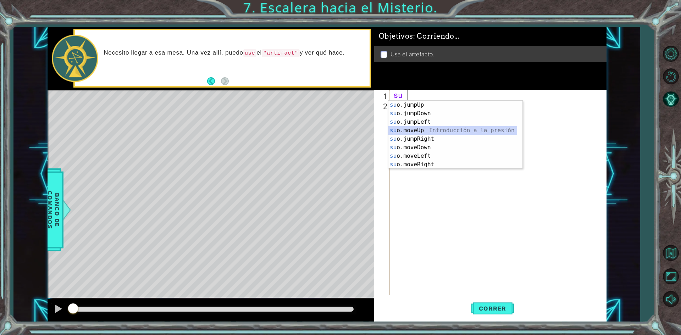
click at [412, 130] on div "su o.jumpUp Presiona intro su o.jumpDown Introducción a la presión su o.jumpLef…" at bounding box center [452, 143] width 129 height 85
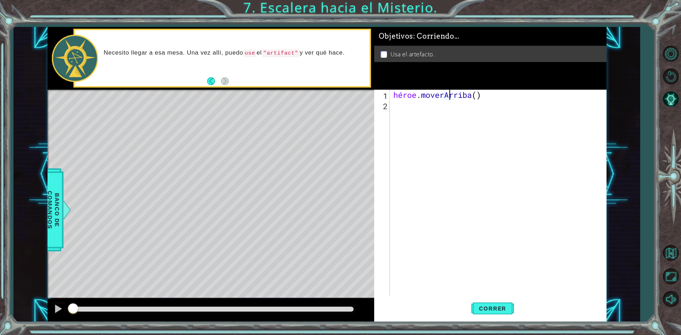
type textarea "hero.moveUp(2)"
click at [407, 103] on div "héroe . moverArriba ( 2 )" at bounding box center [500, 203] width 216 height 226
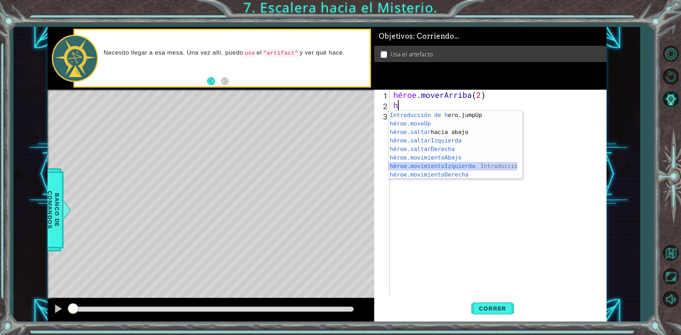
click at [434, 165] on div "Introducción de [PERSON_NAME].jumpUp Presiona héroe.moveUp ​ Introducción a la …" at bounding box center [452, 153] width 129 height 85
type textarea "hero.moveLeft(1)"
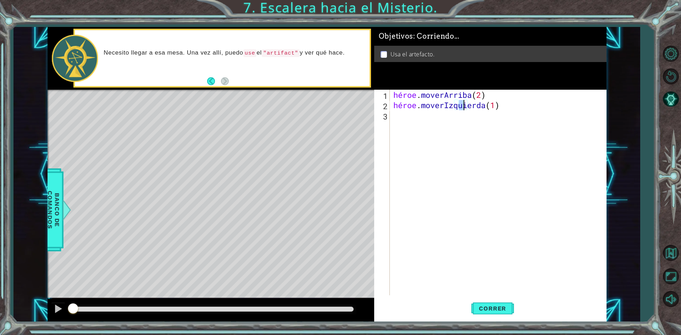
click at [417, 134] on div "héroe . moverArriba ( 2 ) héroe . moverIzquierda ( 1 )" at bounding box center [500, 203] width 216 height 226
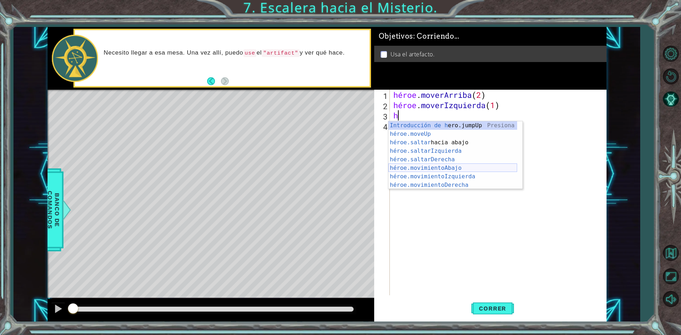
click at [435, 167] on div "Introducción de [PERSON_NAME].jumpUp Presiona héroe.moveUp ​ Introducción a la …" at bounding box center [452, 163] width 129 height 85
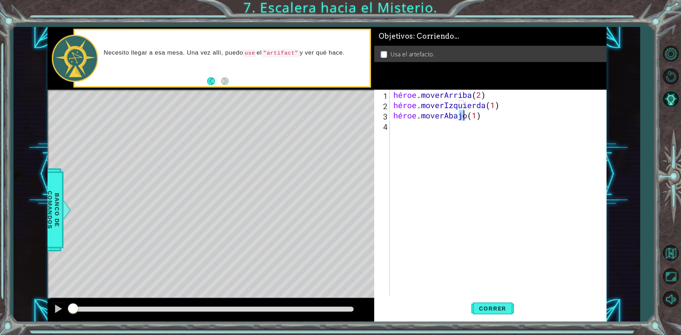
type textarea "hero.moveDown(2)"
click at [403, 131] on div "héroe . moverArriba ( 2 ) héroe . moverIzquierda ( 1 ) héroe . moverAbajo ( 2 )" at bounding box center [500, 203] width 216 height 226
type textarea "h"
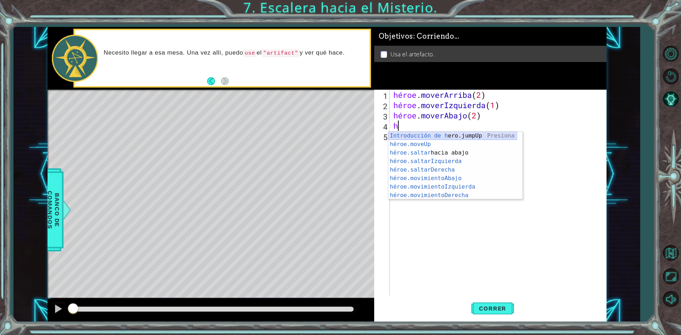
click at [471, 134] on div "Introducción de [PERSON_NAME].jumpUp Presiona héroe.moveUp ​ Introducción a la …" at bounding box center [452, 174] width 129 height 85
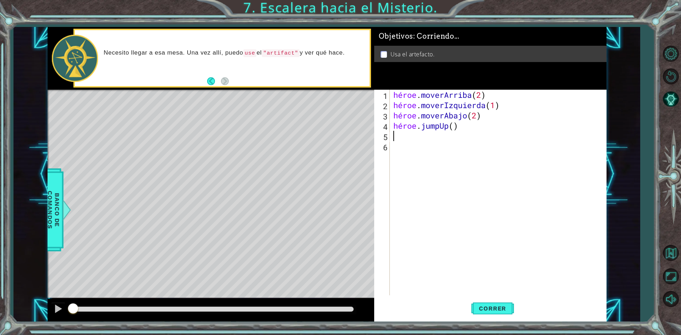
click at [461, 128] on div "héroe . moverArriba ( 2 ) héroe . moverIzquierda ( 1 ) héroe . moverAbajo ( 2 )…" at bounding box center [500, 203] width 216 height 226
click at [460, 126] on div "héroe . moverArriba ( 2 ) héroe . moverIzquierda ( 1 ) héroe . moverAbajo ( 2 )…" at bounding box center [500, 203] width 216 height 226
click at [43, 198] on div "1 [DEMOGRAPHIC_DATA] XXXXXXXXXXXXXXXXXXXXXXXXXXXXXXXXXXXXXXXXXXXXXXXXXXXXXXXXXX…" at bounding box center [326, 174] width 626 height 295
click at [51, 198] on font "Banco de comandos" at bounding box center [53, 210] width 14 height 38
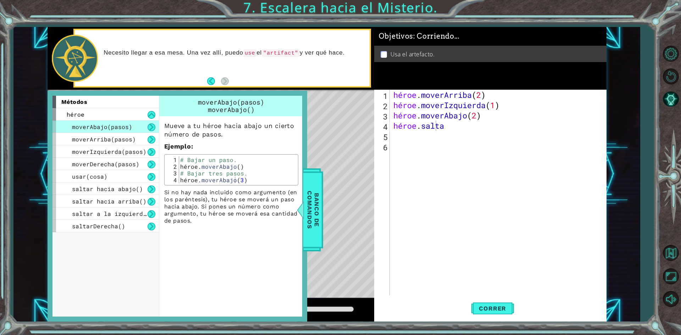
click at [349, 176] on div "Mapa de niveles" at bounding box center [212, 194] width 328 height 209
click at [99, 113] on div "héroe" at bounding box center [105, 114] width 106 height 12
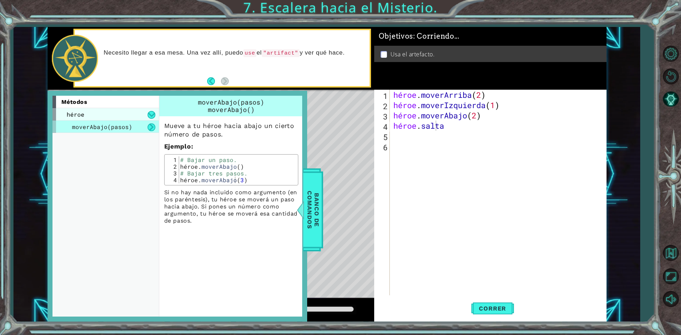
click at [139, 114] on div "héroe" at bounding box center [105, 114] width 106 height 12
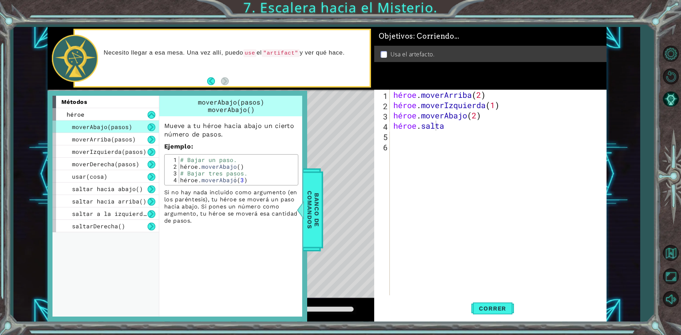
click at [151, 129] on button at bounding box center [152, 127] width 8 height 8
click at [151, 138] on button at bounding box center [152, 140] width 8 height 8
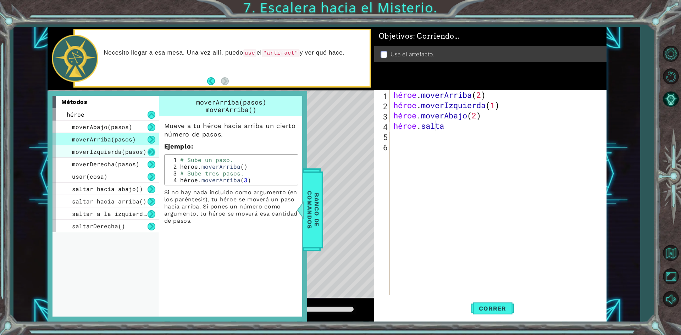
click at [153, 152] on button at bounding box center [152, 152] width 8 height 8
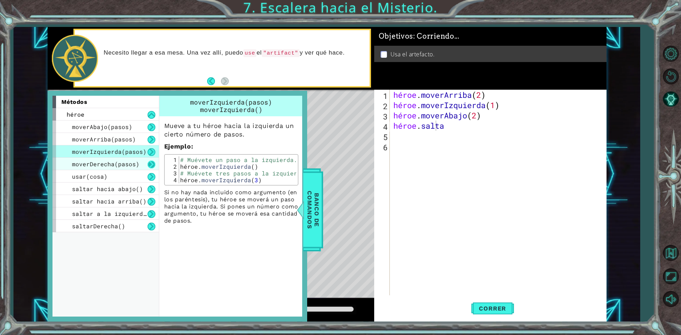
click at [153, 165] on button at bounding box center [152, 165] width 8 height 8
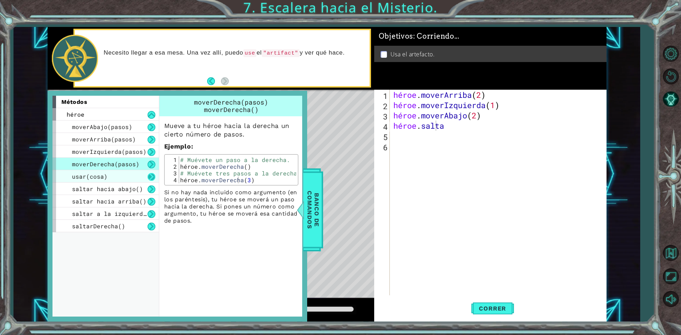
click at [152, 178] on button at bounding box center [152, 177] width 8 height 8
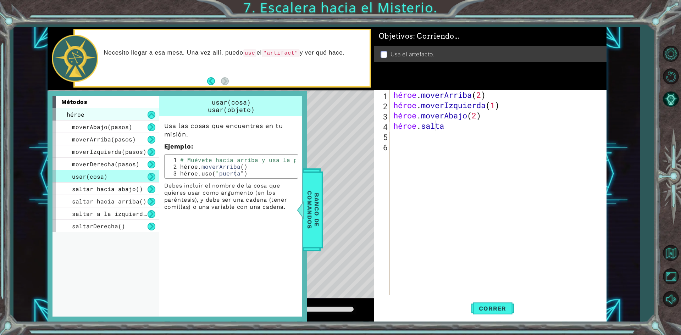
click at [155, 115] on div "héroe" at bounding box center [105, 114] width 106 height 12
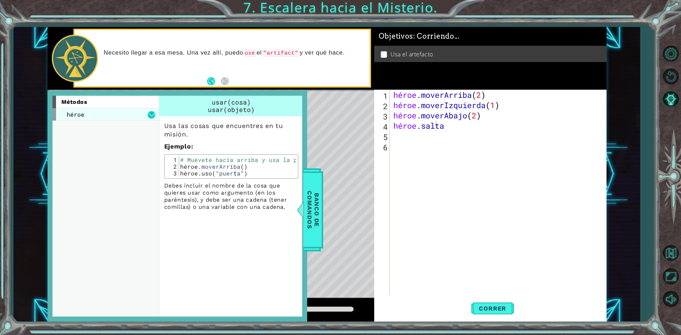
click at [153, 114] on button at bounding box center [152, 115] width 8 height 8
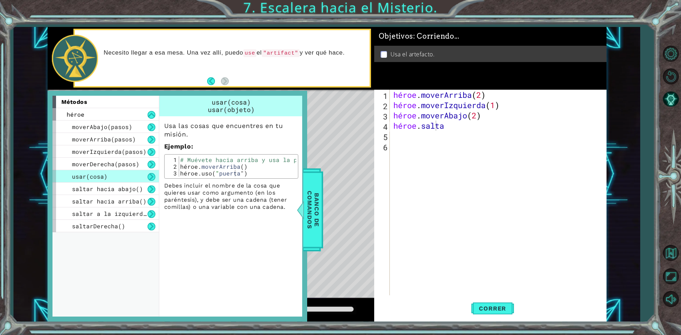
click at [232, 94] on div "métodos héroe moverAbajo(pasos) moverArriba(pasos) moverIzquierda(pasos) moverD…" at bounding box center [178, 206] width 260 height 231
drag, startPoint x: 239, startPoint y: 108, endPoint x: 275, endPoint y: 141, distance: 48.2
click at [239, 109] on font "usar(objeto)" at bounding box center [231, 109] width 47 height 9
click at [312, 186] on span "Banco de comandos" at bounding box center [313, 209] width 18 height 73
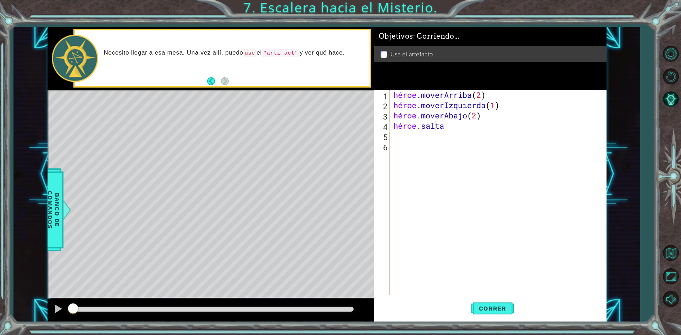
click at [456, 130] on div "héroe . moverArriba ( 2 ) héroe . moverIzquierda ( 1 ) héroe . moverAbajo ( 2 )…" at bounding box center [500, 203] width 216 height 226
type textarea "hero.jum"
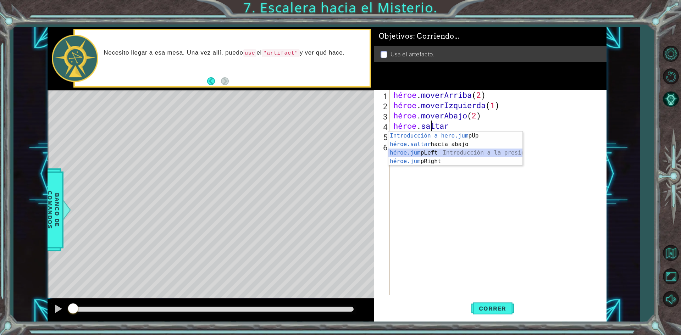
click at [433, 154] on div "Introducción a hero.jum pUp Presiona héroe.saltar hacia abajo Introducción a la…" at bounding box center [455, 157] width 134 height 51
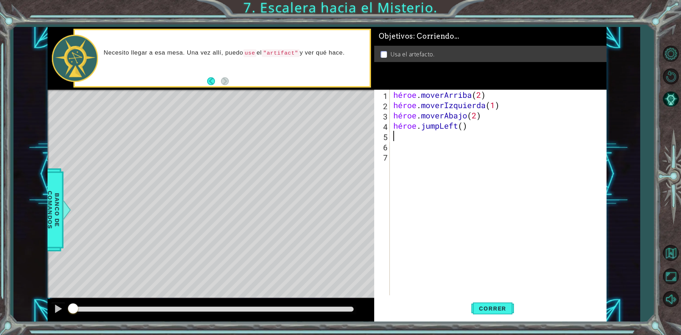
click at [406, 140] on div "héroe . moverArriba ( 2 ) héroe . moverIzquierda ( 1 ) héroe . moverAbajo ( 2 )…" at bounding box center [500, 203] width 216 height 226
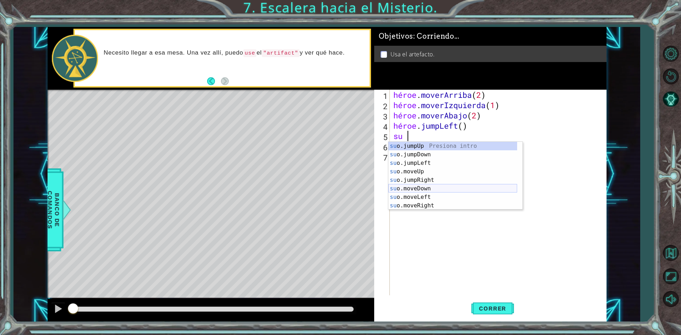
scroll to position [9, 0]
click at [421, 163] on div "su o.jumpDown Introducción a la presión su o.jumpLeft Introducción a la presión…" at bounding box center [452, 184] width 129 height 85
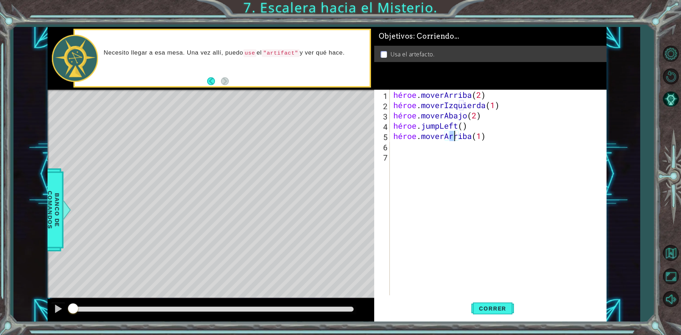
type textarea "hero.moveUp(2)"
click at [400, 149] on div "héroe . moverArriba ( 2 ) héroe . moverIzquierda ( 1 ) héroe . moverAbajo ( 2 )…" at bounding box center [500, 203] width 216 height 226
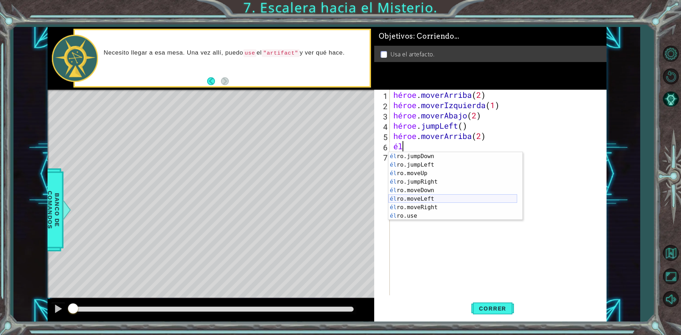
scroll to position [9, 0]
click at [433, 205] on div "él ro.jumpDown Introducción a la presión él ro.jumpLeft Introducción a la presi…" at bounding box center [452, 194] width 129 height 85
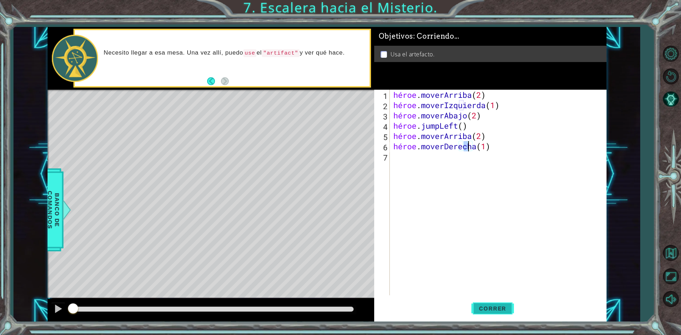
type textarea "hero.moveRight(1)"
click at [502, 306] on font "Correr" at bounding box center [492, 308] width 27 height 7
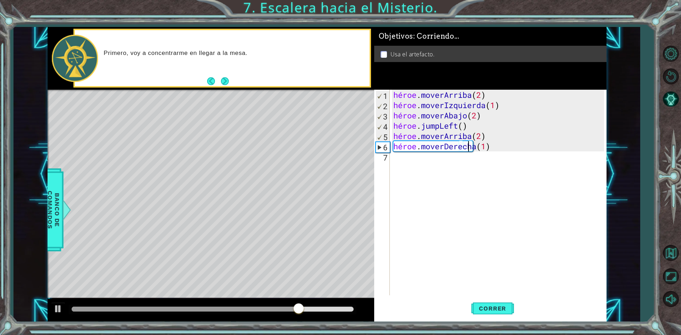
click at [417, 162] on div "héroe . moverArriba ( 2 ) héroe . moverIzquierda ( 1 ) héroe . moverAbajo ( 2 )…" at bounding box center [500, 203] width 216 height 226
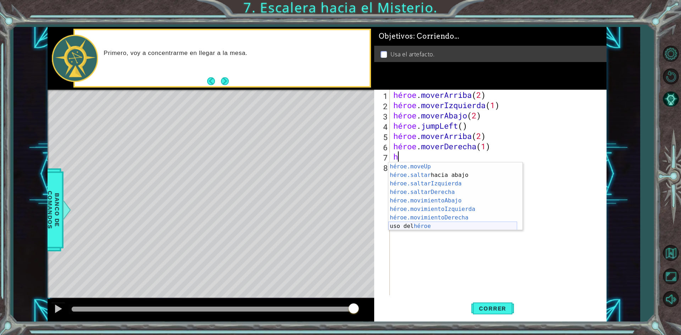
click at [442, 223] on div "héroe.moveUp ​ Introducción a la presión héroe.saltar hacia abajo Introducción …" at bounding box center [452, 204] width 129 height 85
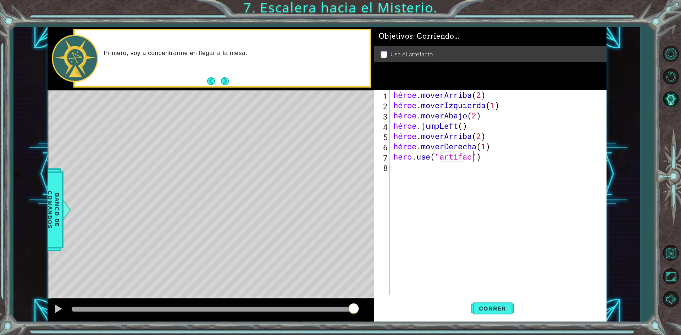
scroll to position [0, 4]
type textarea "hero.use("artifact")"
drag, startPoint x: 499, startPoint y: 304, endPoint x: 498, endPoint y: 293, distance: 10.7
click at [499, 304] on button "Correr" at bounding box center [492, 308] width 43 height 23
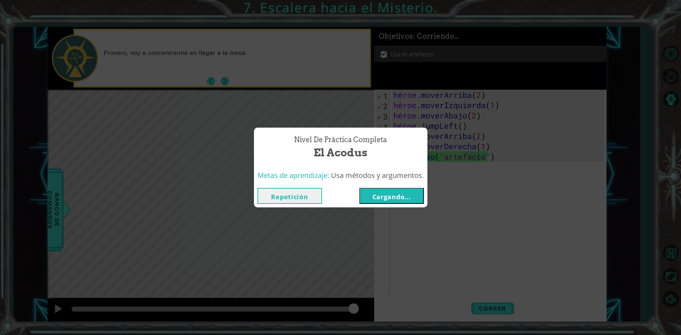
click at [423, 193] on button "Cargando..." at bounding box center [391, 196] width 65 height 16
